Goal: Information Seeking & Learning: Learn about a topic

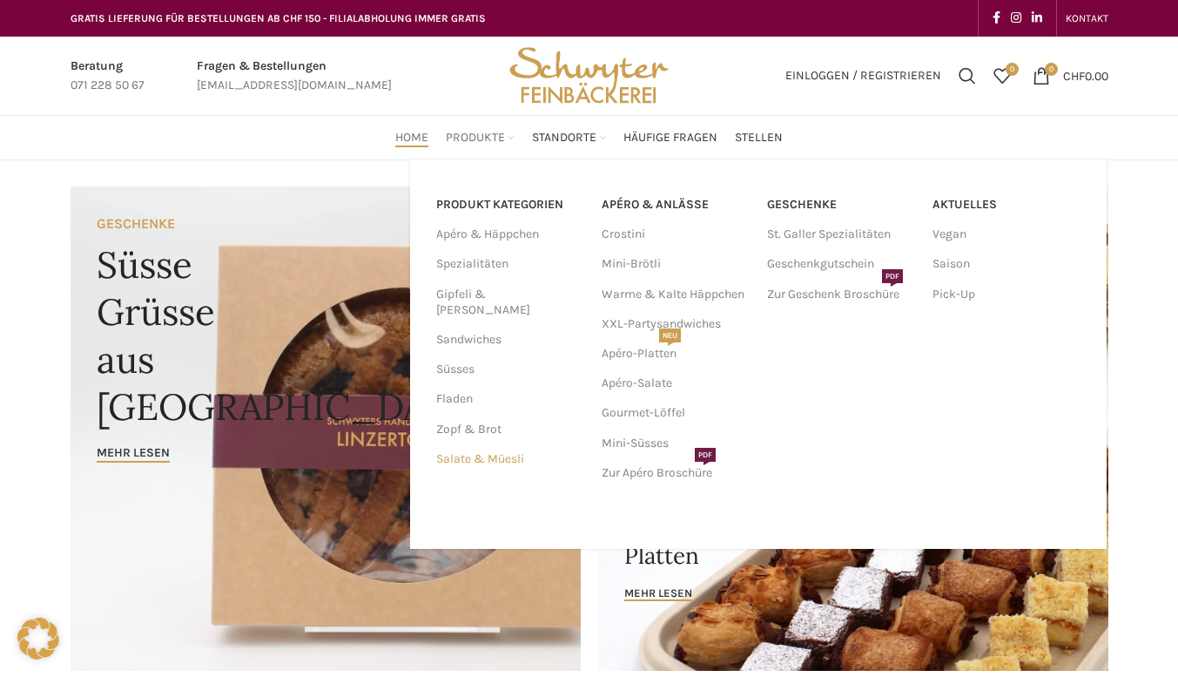
click at [475, 444] on link "Salate & Müesli" at bounding box center [508, 459] width 145 height 30
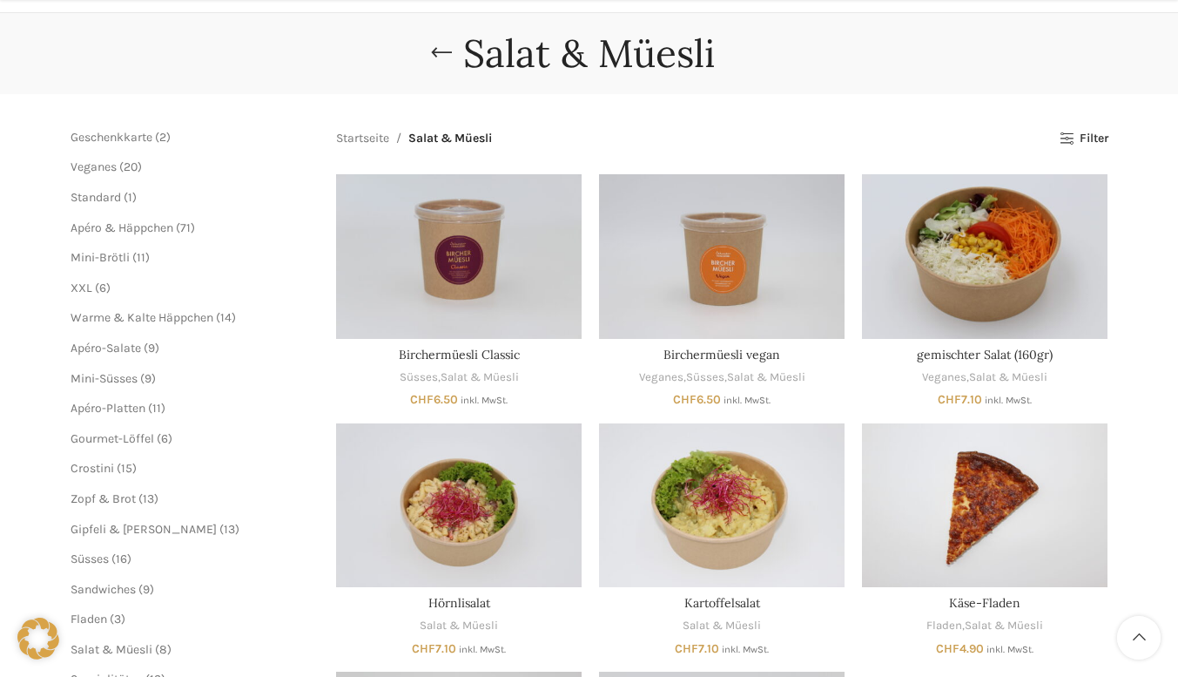
scroll to position [435, 0]
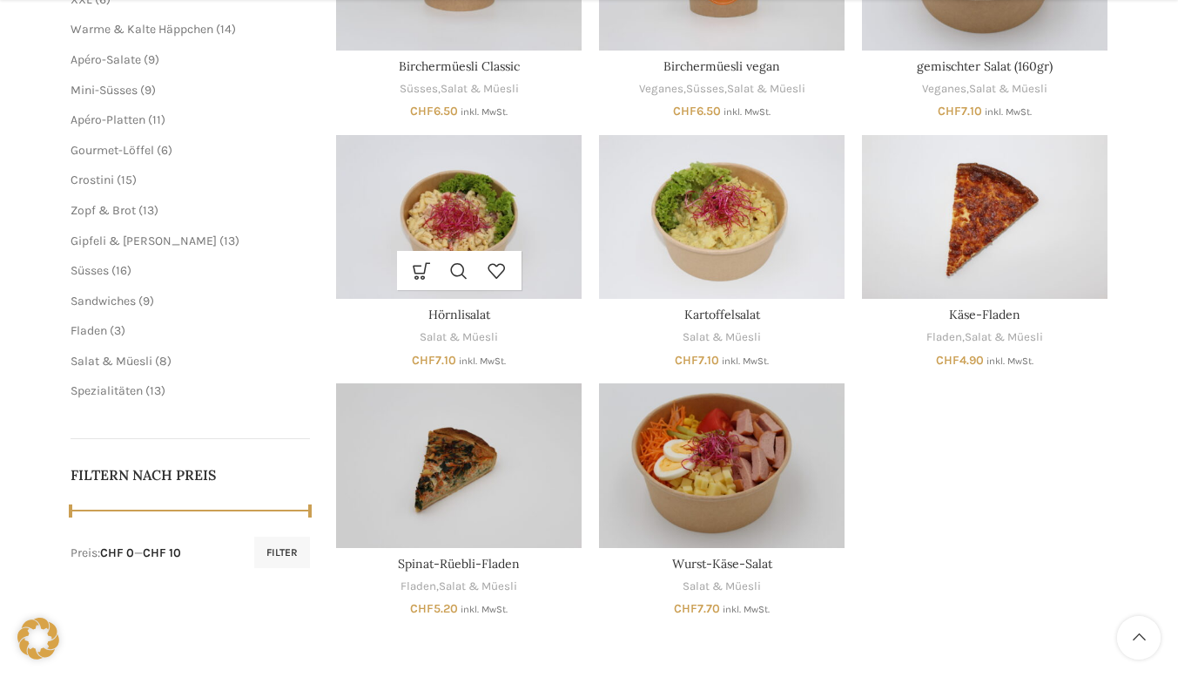
click at [515, 216] on img "Hörnlisalat" at bounding box center [459, 217] width 246 height 164
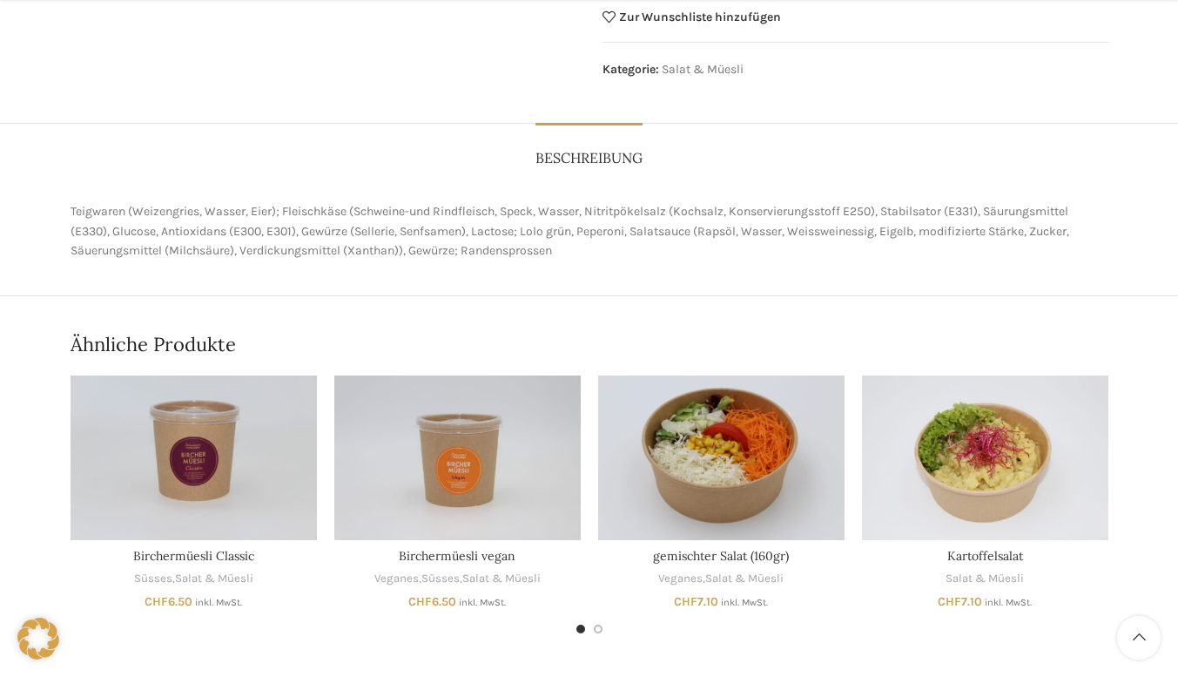
scroll to position [697, 0]
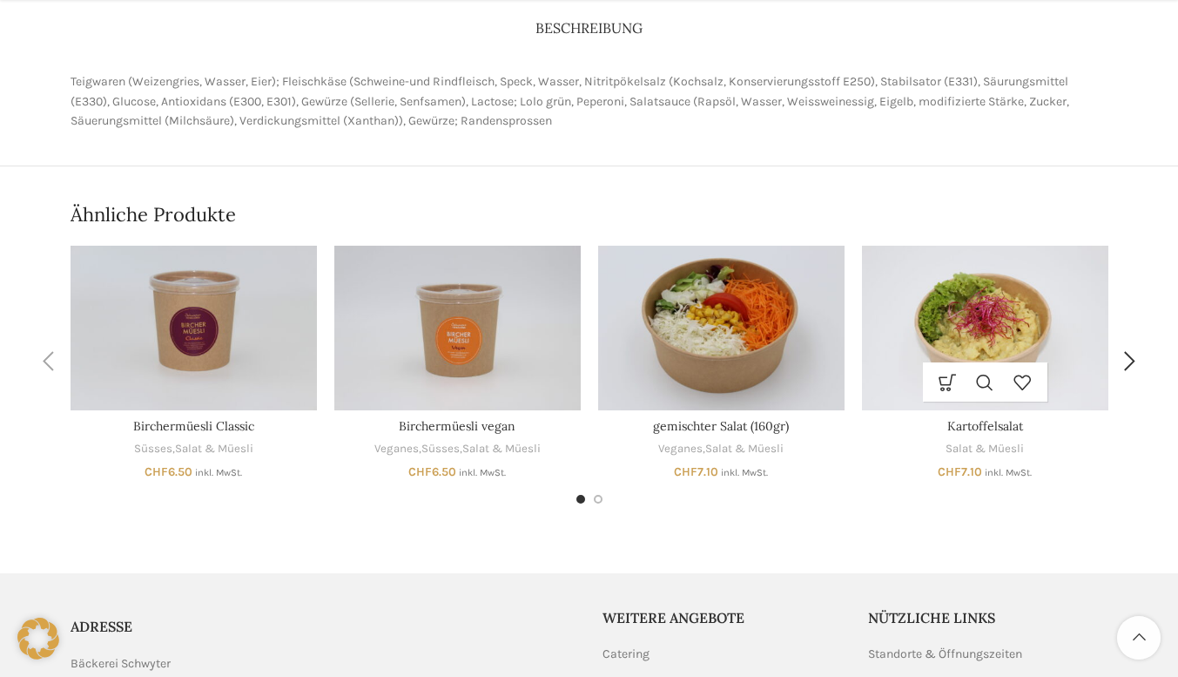
click at [974, 313] on img "Kartoffelsalat" at bounding box center [985, 328] width 246 height 165
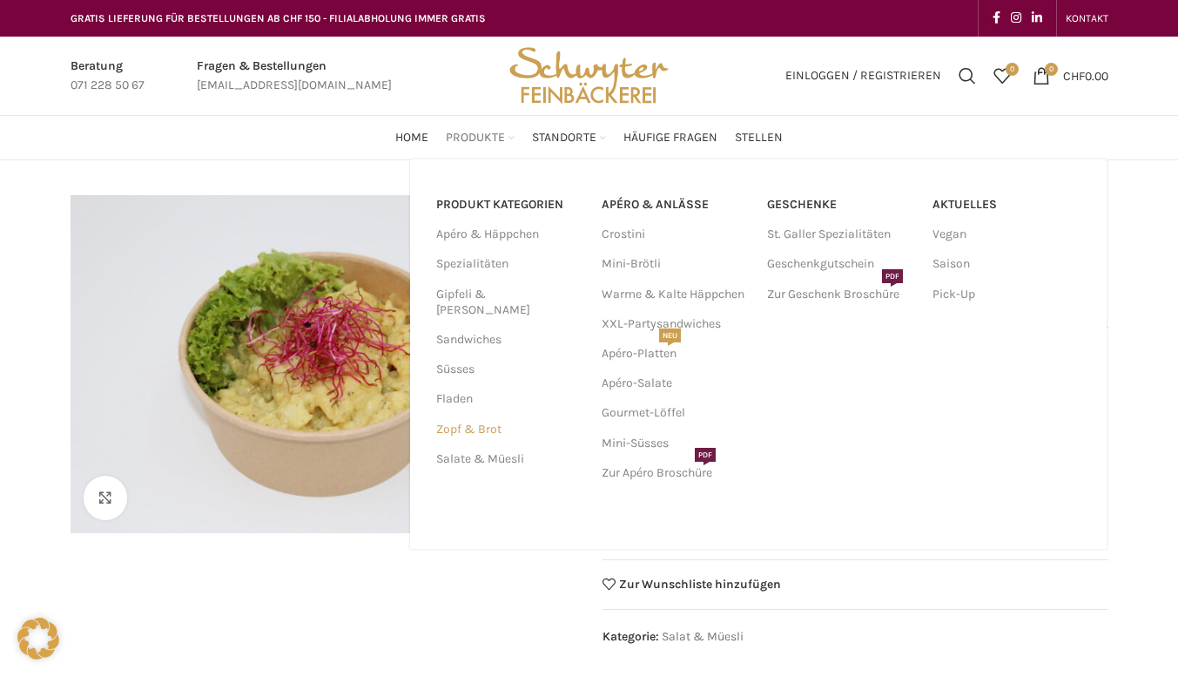
click at [472, 414] on link "Zopf & Brot" at bounding box center [508, 429] width 145 height 30
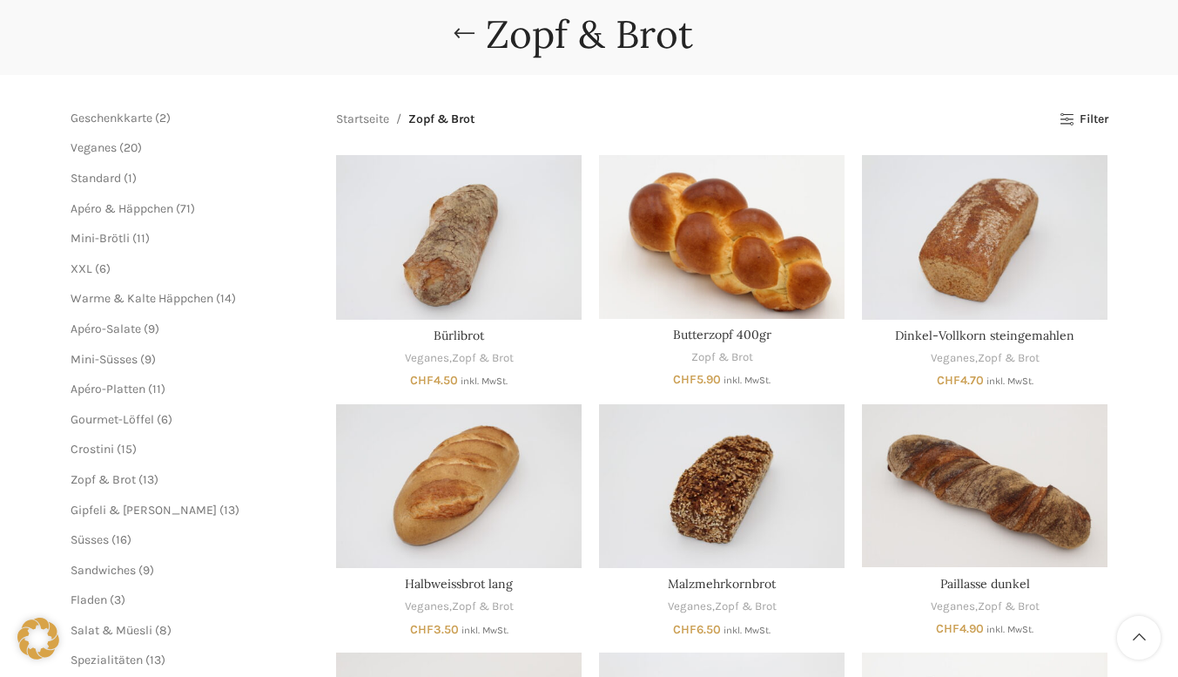
scroll to position [174, 0]
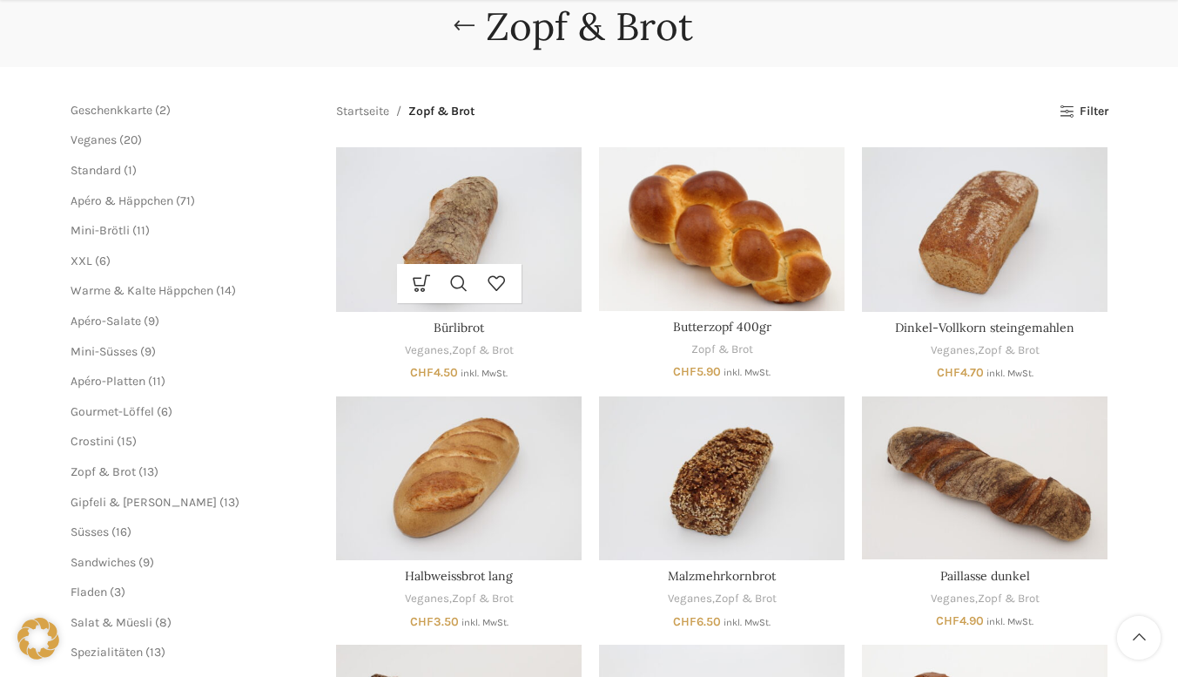
click at [492, 205] on img "Bürlibrot" at bounding box center [459, 229] width 246 height 164
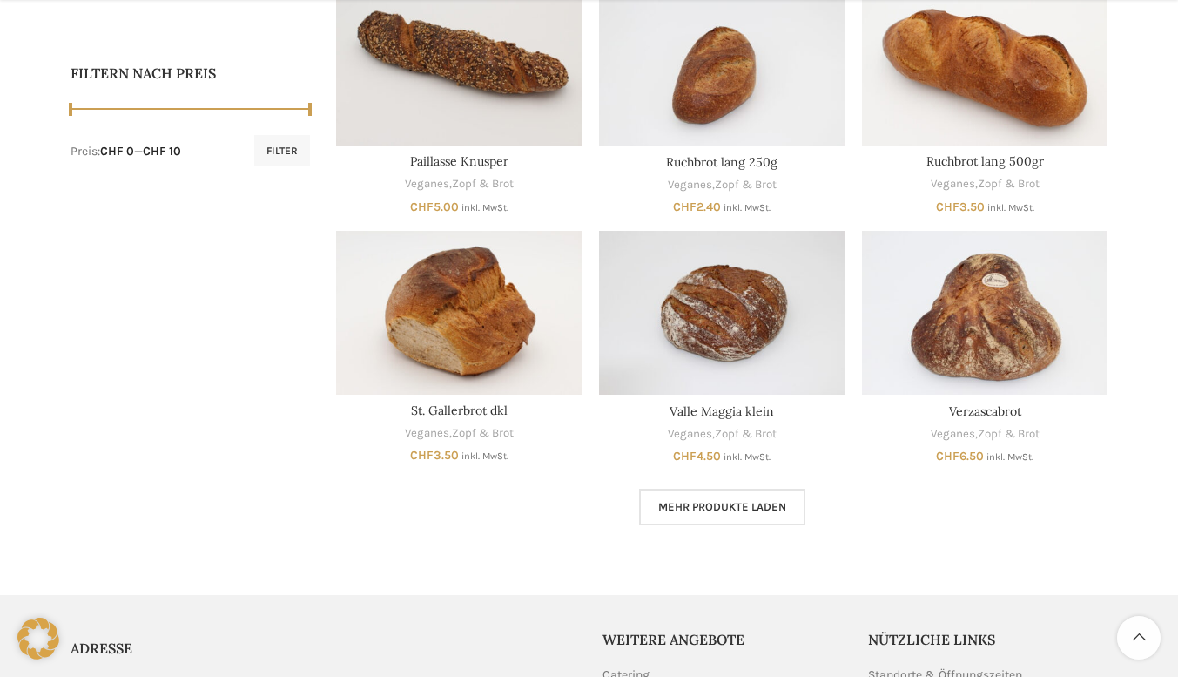
scroll to position [871, 0]
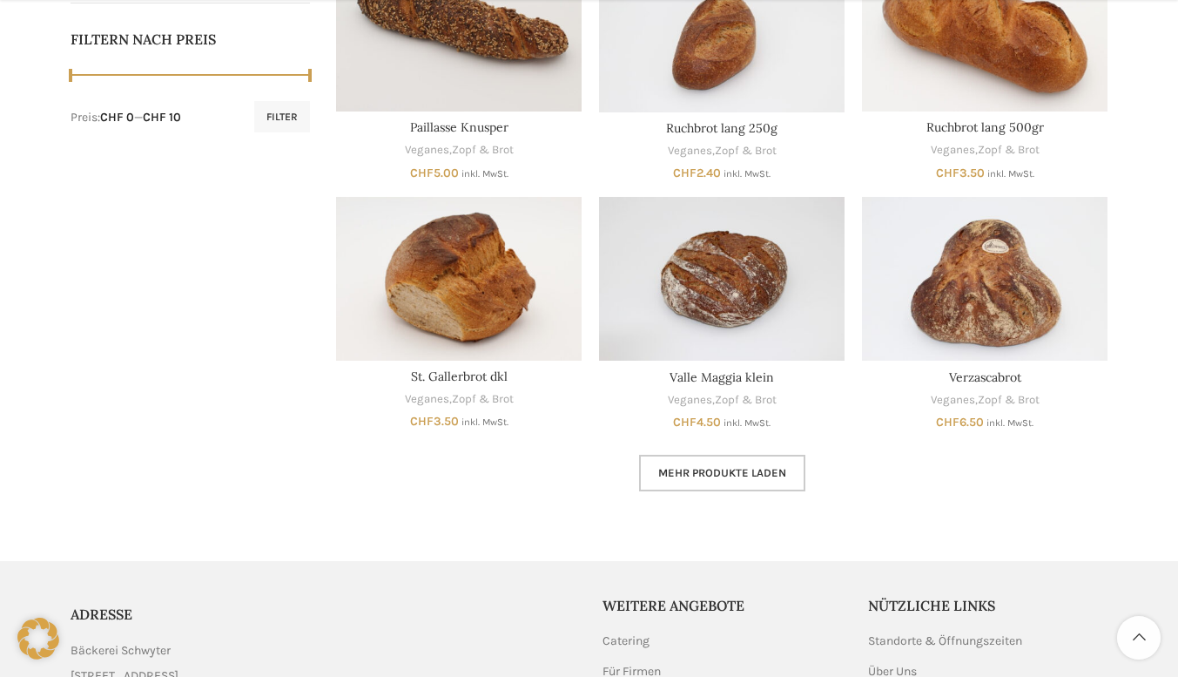
click at [697, 473] on span "Mehr Produkte laden" at bounding box center [722, 473] width 128 height 14
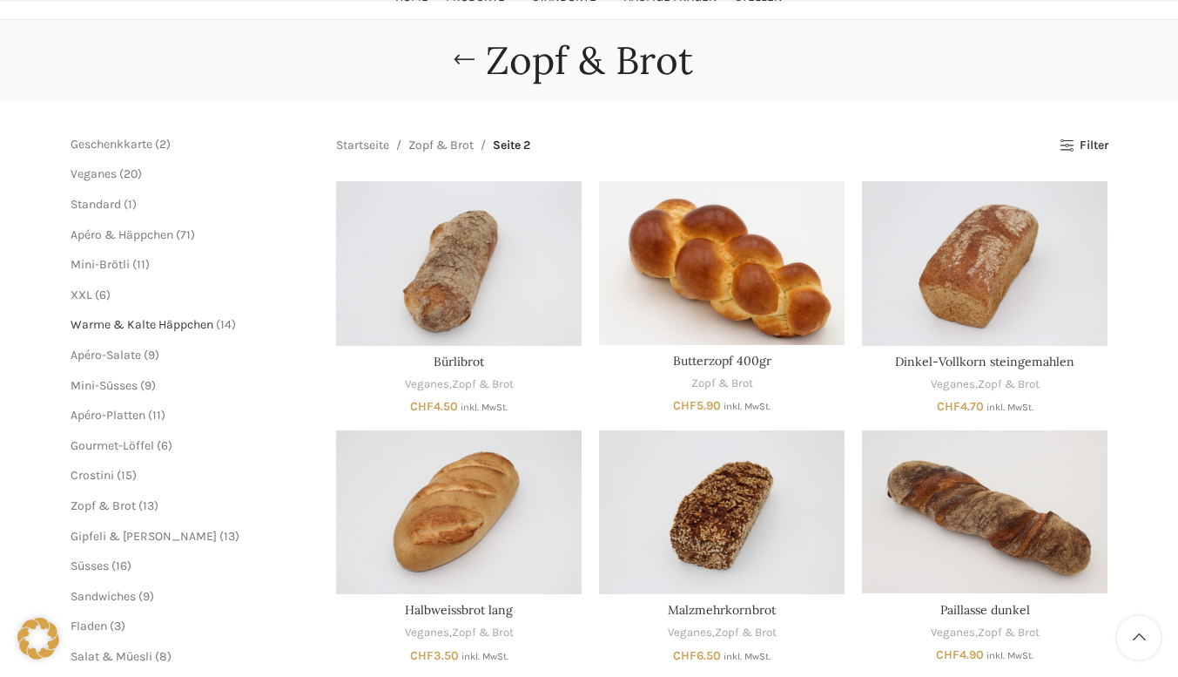
scroll to position [261, 0]
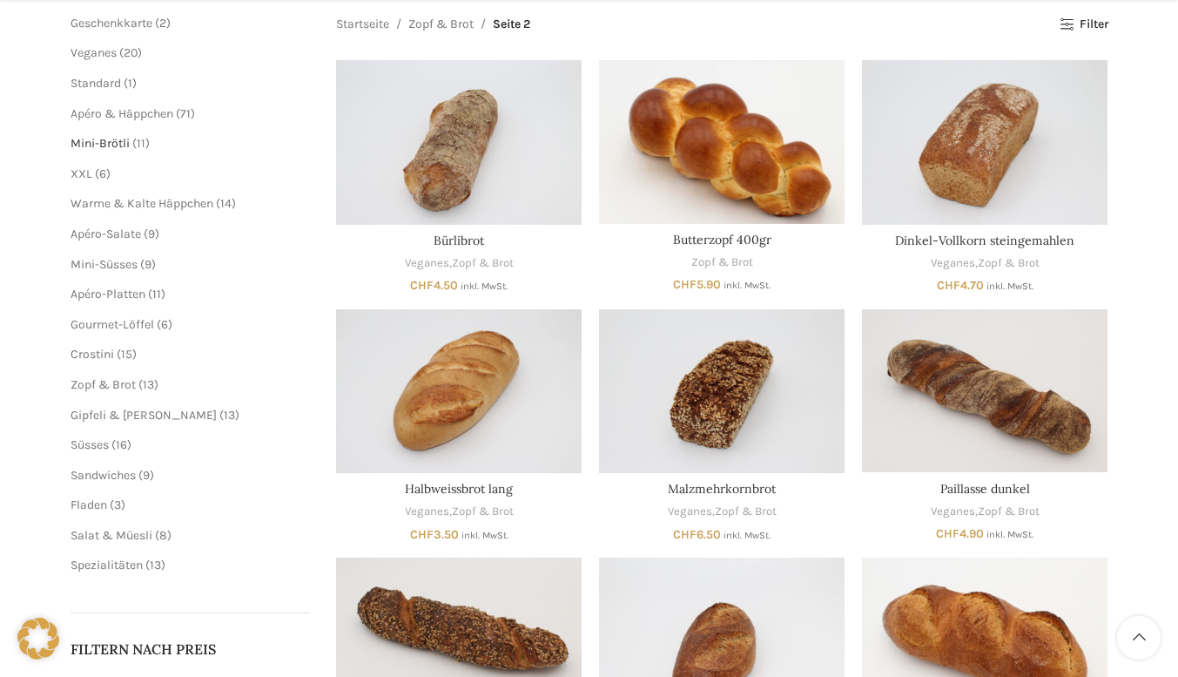
click at [125, 137] on span "Mini-Brötli" at bounding box center [100, 143] width 59 height 15
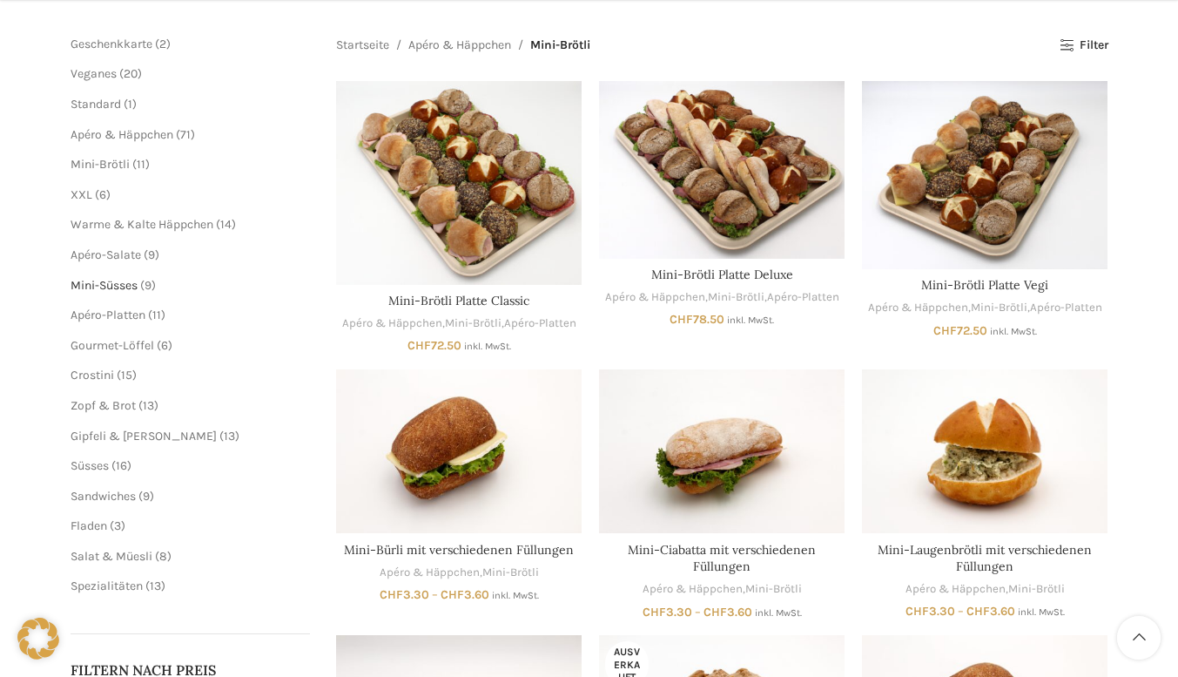
scroll to position [261, 0]
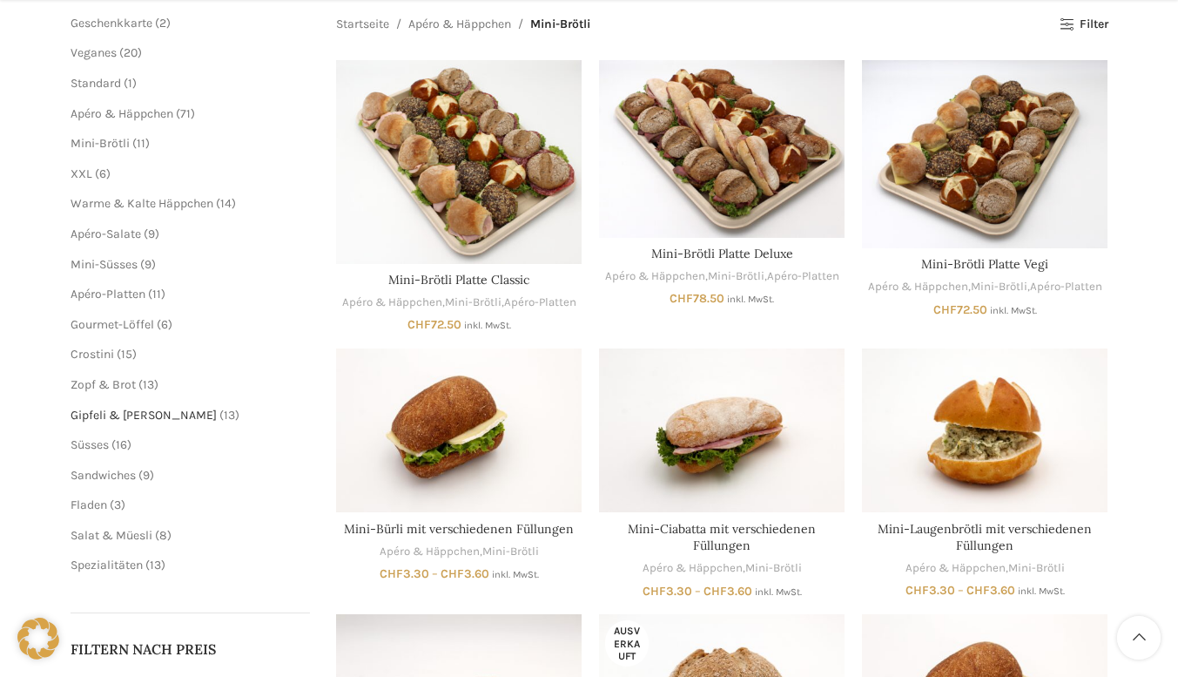
click at [119, 410] on span "Gipfeli & [PERSON_NAME]" at bounding box center [144, 415] width 146 height 15
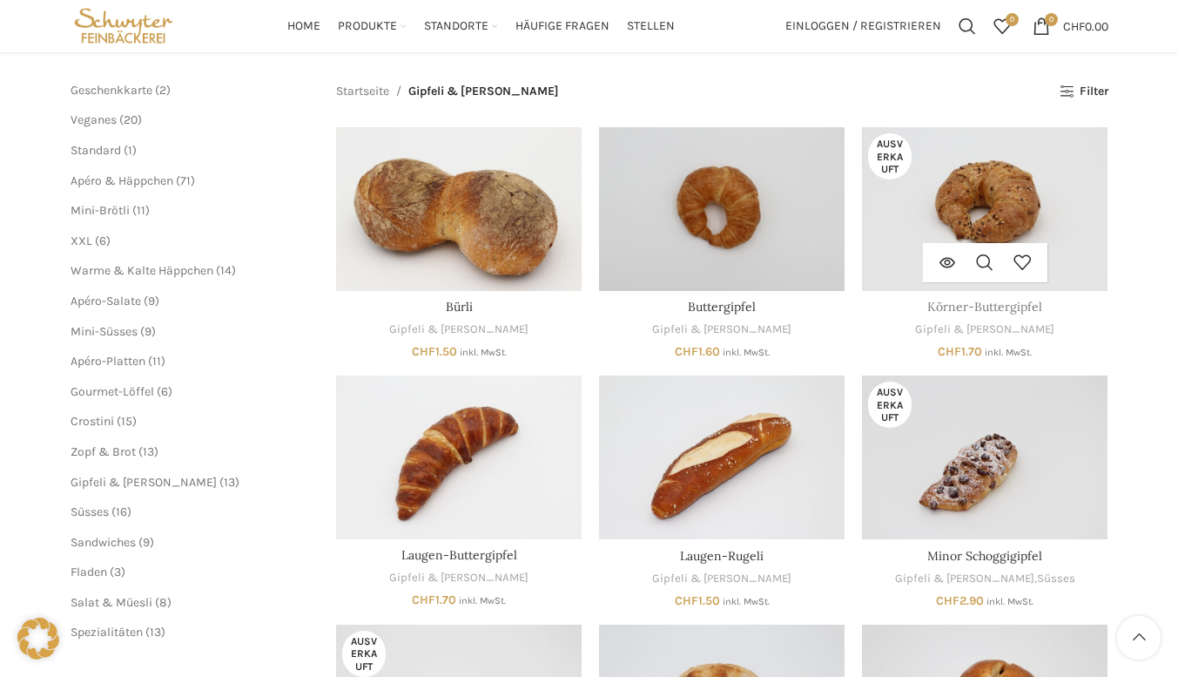
scroll to position [174, 0]
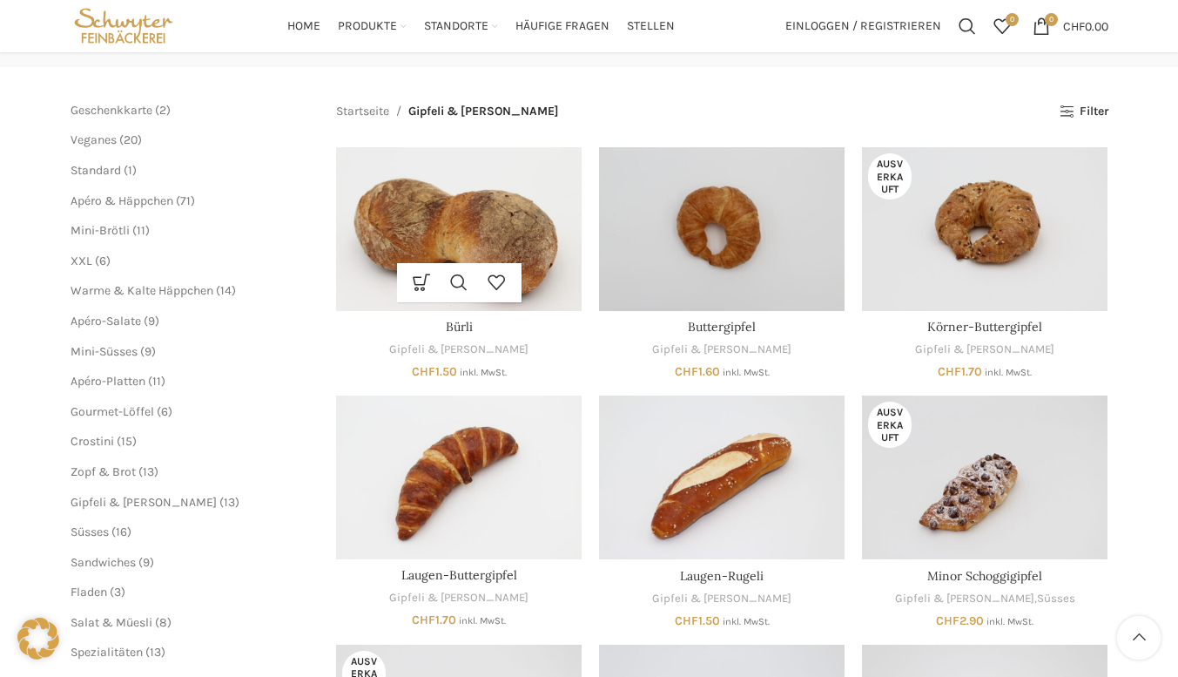
click at [425, 219] on img "Bürli" at bounding box center [459, 229] width 246 height 164
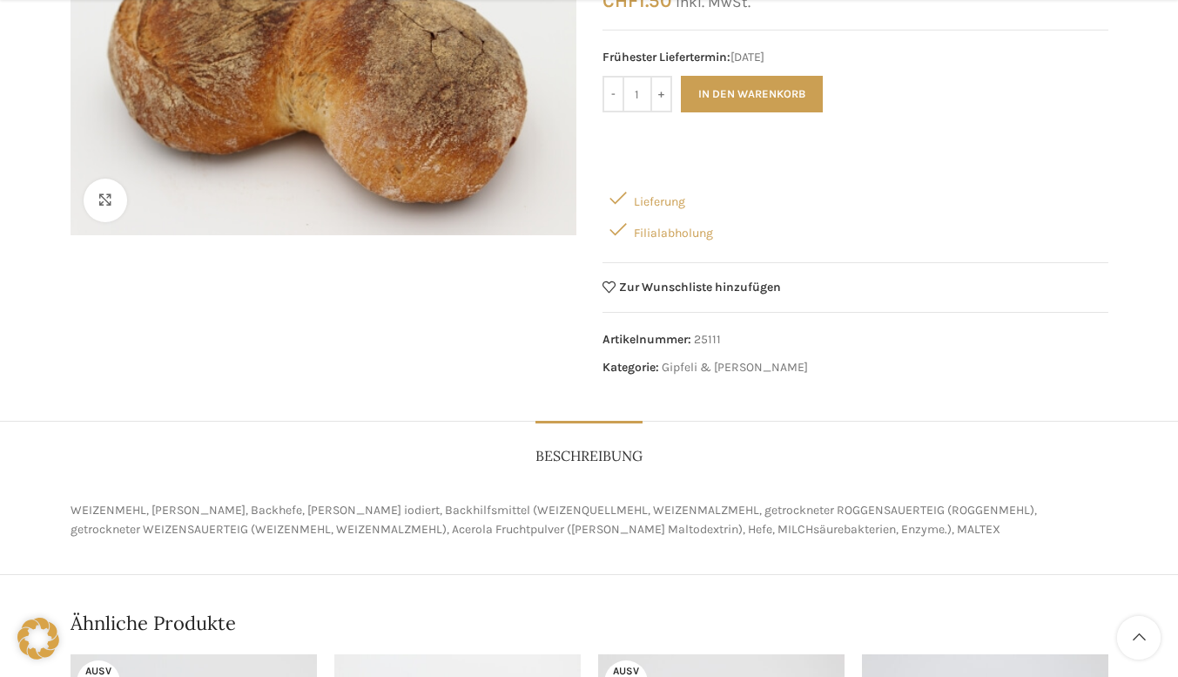
scroll to position [348, 0]
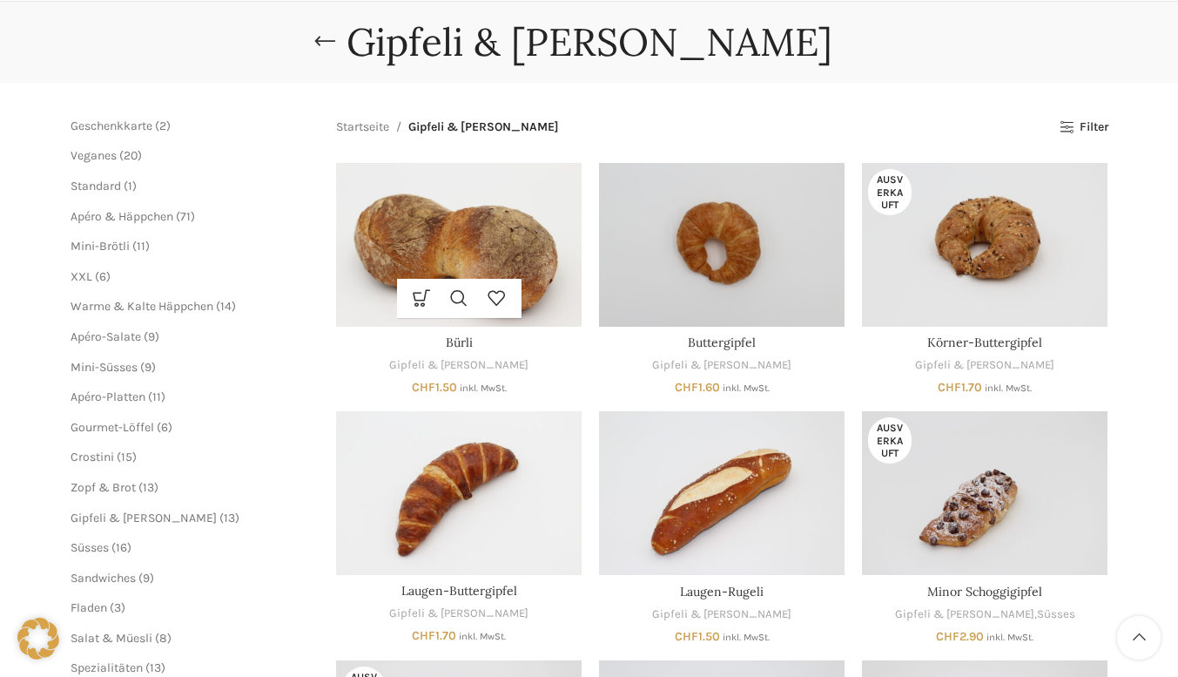
scroll to position [125, 0]
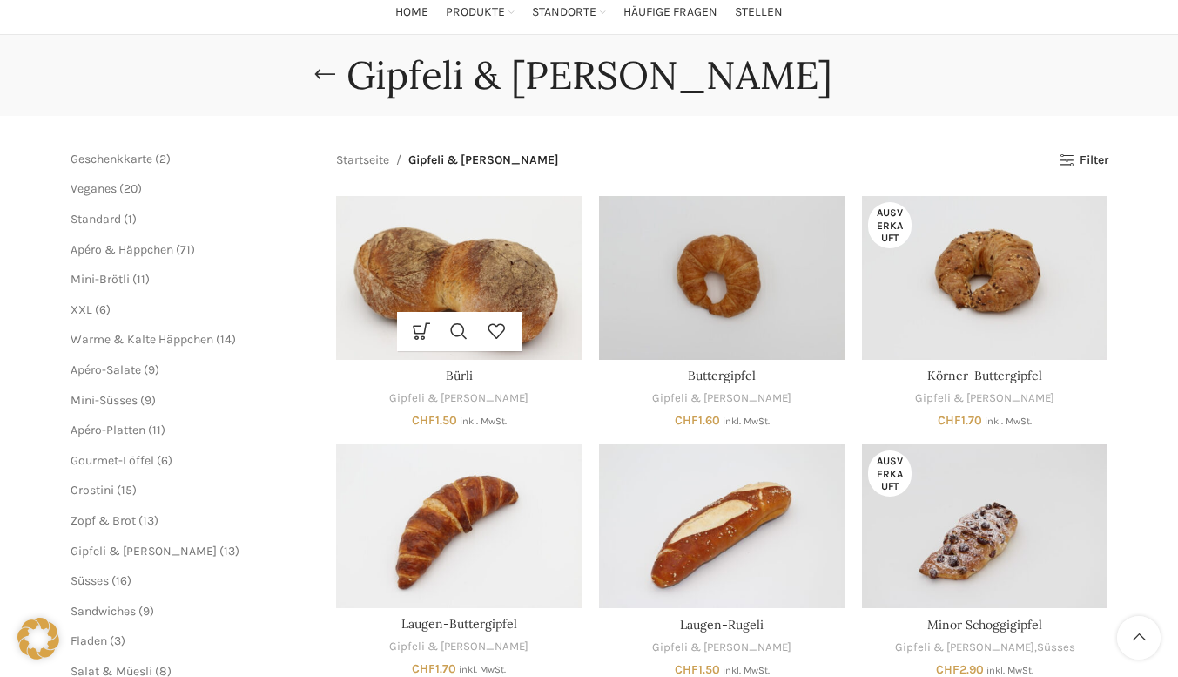
click at [517, 253] on img "Bürli" at bounding box center [459, 278] width 246 height 164
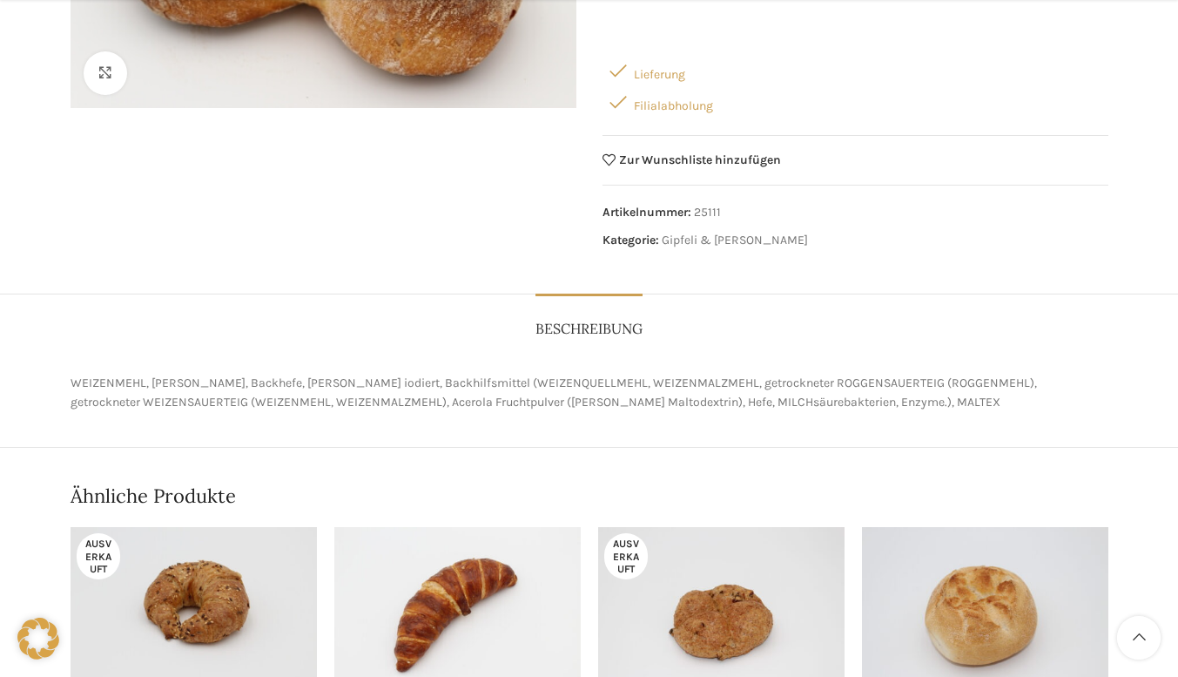
scroll to position [435, 0]
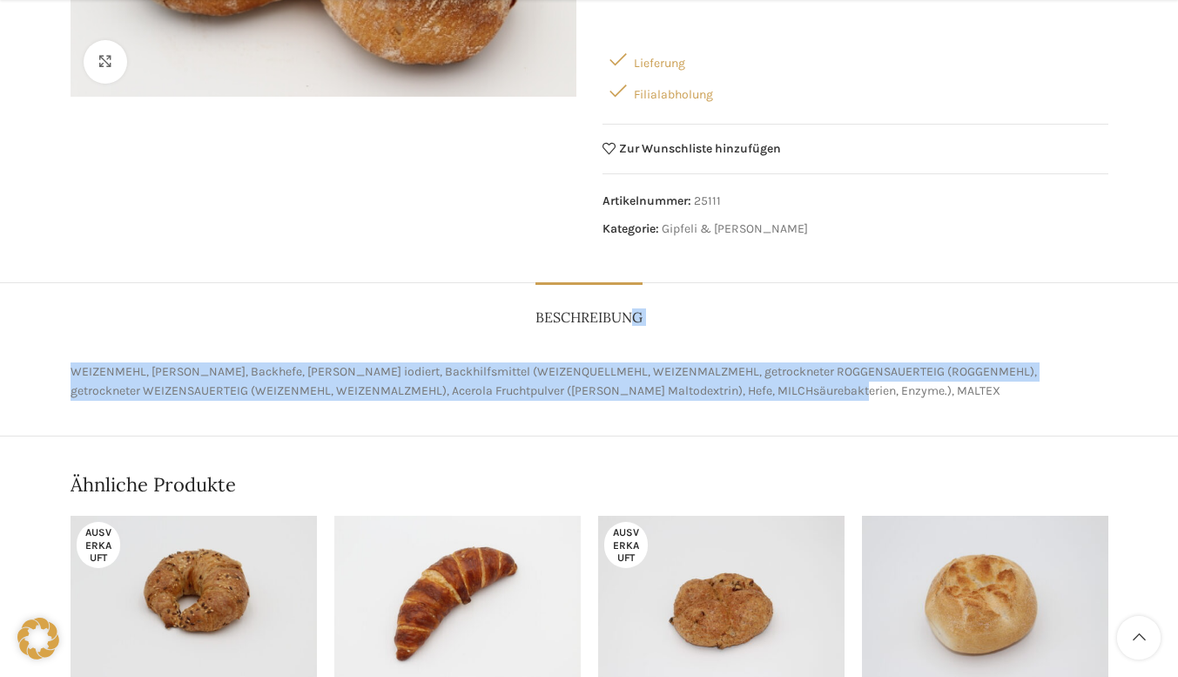
drag, startPoint x: 417, startPoint y: 315, endPoint x: 895, endPoint y: 401, distance: 485.8
click at [895, 401] on div "Beschreibung Beschreibung WEIZENMEHL, [PERSON_NAME], Backhefe, [PERSON_NAME] io…" at bounding box center [589, 359] width 1178 height 154
click at [792, 393] on p "WEIZENMEHL, [PERSON_NAME], Backhefe, [PERSON_NAME] iodiert, Backhilfsmittel (WE…" at bounding box center [590, 381] width 1038 height 39
drag, startPoint x: 760, startPoint y: 389, endPoint x: 64, endPoint y: 369, distance: 696.9
click at [64, 369] on div "Beschreibung Beschreibung WEIZENMEHL, [PERSON_NAME], Backhefe, [PERSON_NAME] io…" at bounding box center [589, 341] width 1064 height 118
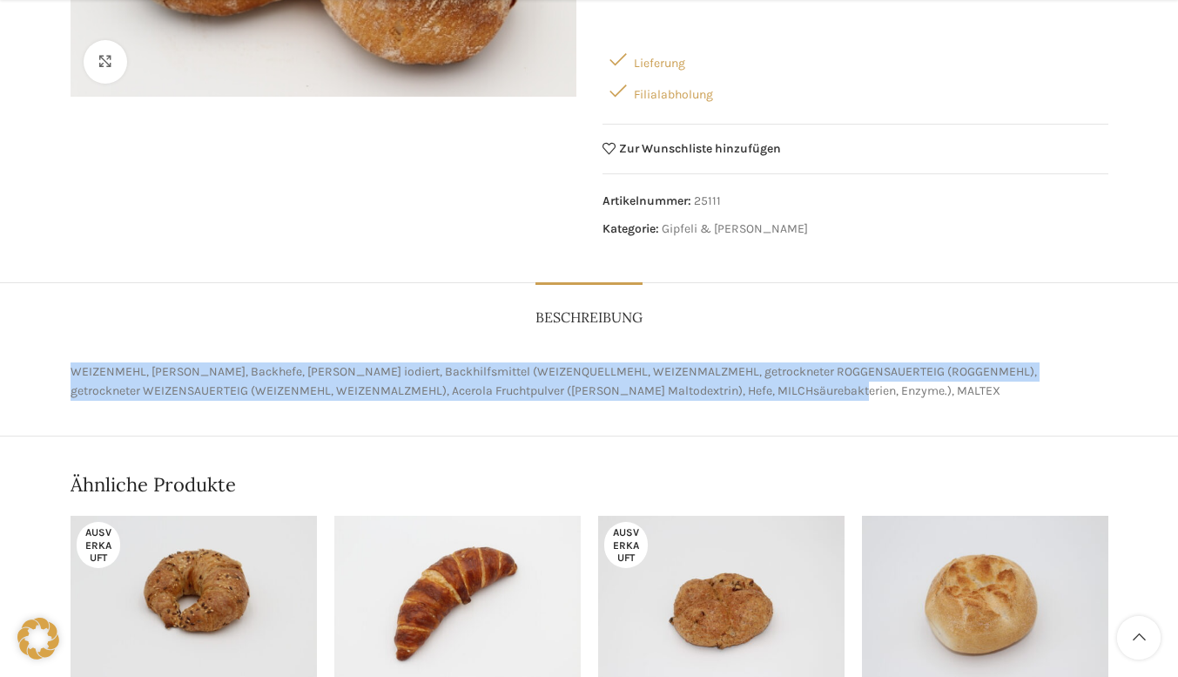
click at [884, 398] on p "WEIZENMEHL, [PERSON_NAME], Backhefe, [PERSON_NAME] iodiert, Backhilfsmittel (WE…" at bounding box center [590, 381] width 1038 height 39
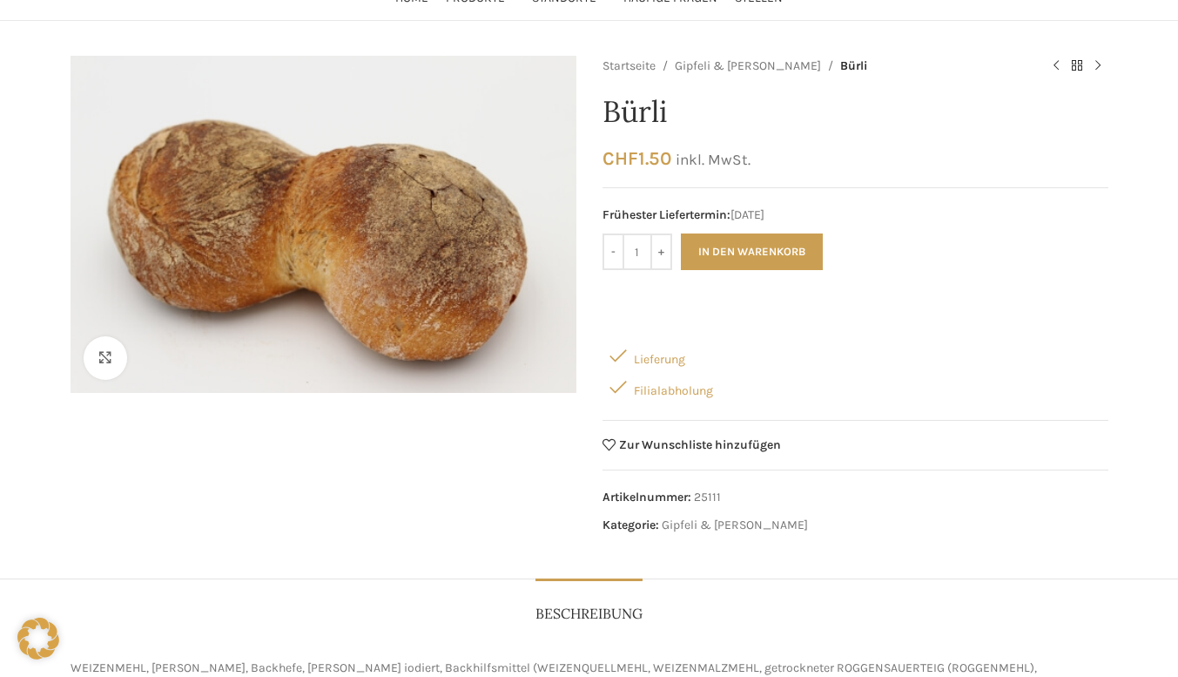
scroll to position [0, 0]
